Goal: Transaction & Acquisition: Purchase product/service

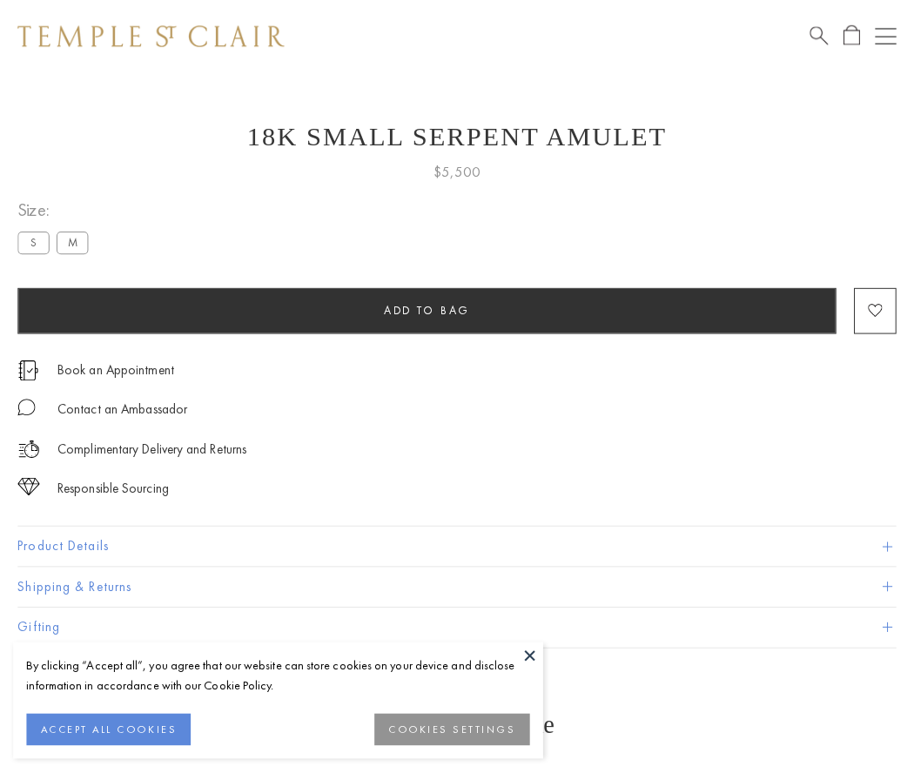
scroll to position [70, 0]
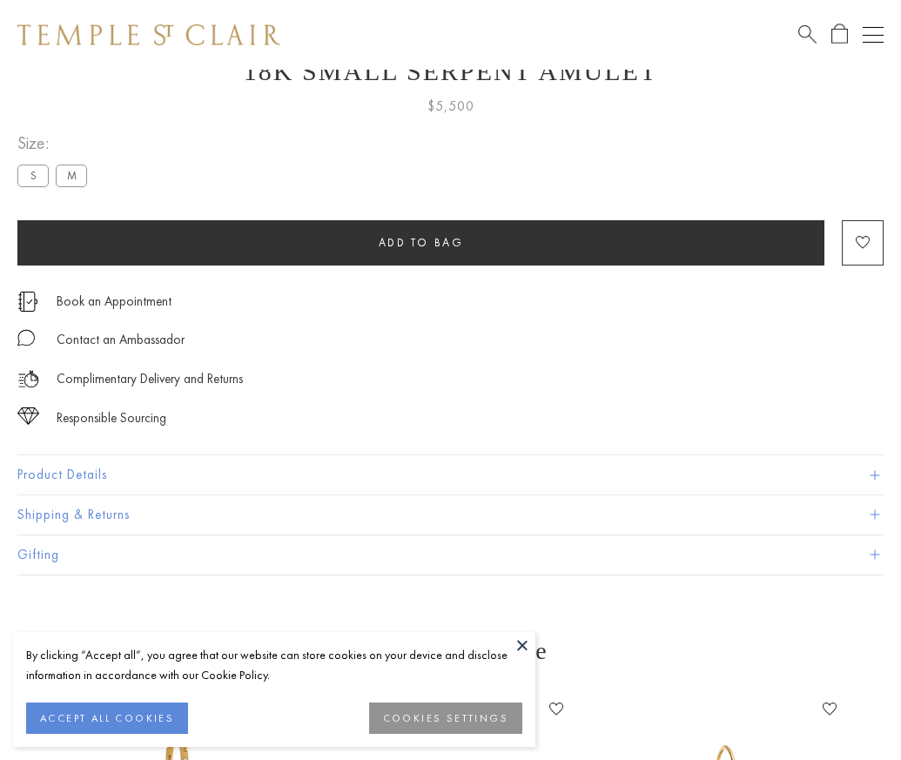
click at [420, 242] on span "Add to bag" at bounding box center [421, 242] width 85 height 15
